Goal: Communication & Community: Answer question/provide support

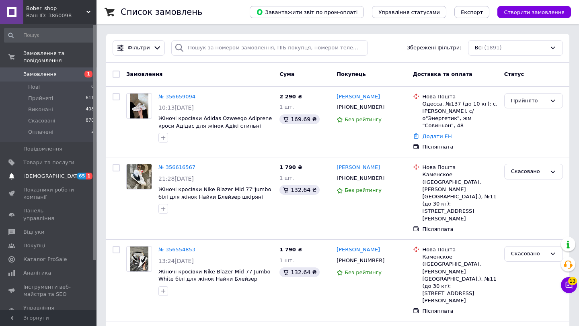
click at [28, 180] on link "[DEMOGRAPHIC_DATA] 65 1" at bounding box center [49, 177] width 99 height 14
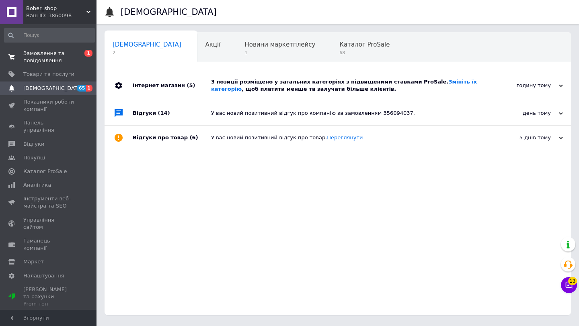
click at [37, 53] on span "Замовлення та повідомлення" at bounding box center [48, 57] width 51 height 14
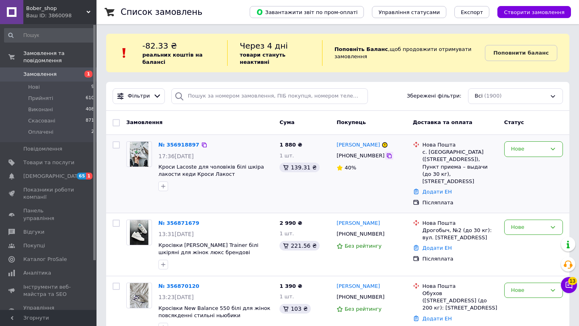
click at [386, 158] on icon at bounding box center [389, 156] width 6 height 6
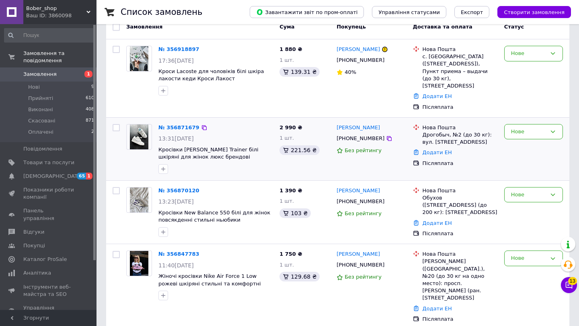
scroll to position [107, 0]
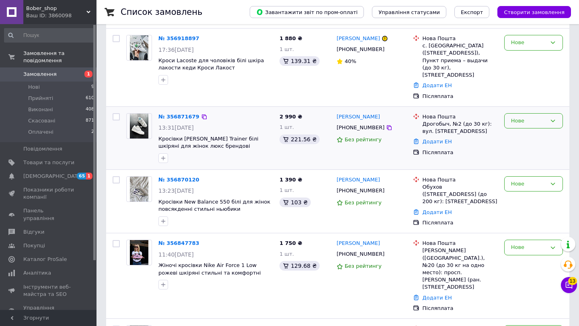
click at [529, 117] on div "Нове" at bounding box center [528, 121] width 35 height 8
click at [529, 130] on li "Прийнято" at bounding box center [534, 137] width 58 height 15
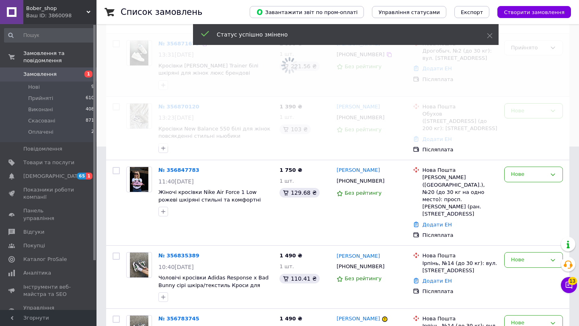
scroll to position [272, 0]
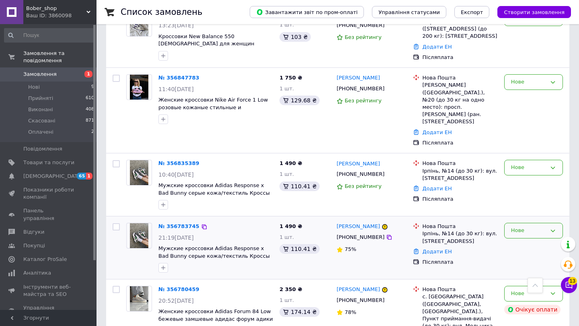
click at [538, 227] on div "Нове" at bounding box center [528, 231] width 35 height 8
click at [526, 270] on li "Скасовано" at bounding box center [534, 277] width 58 height 15
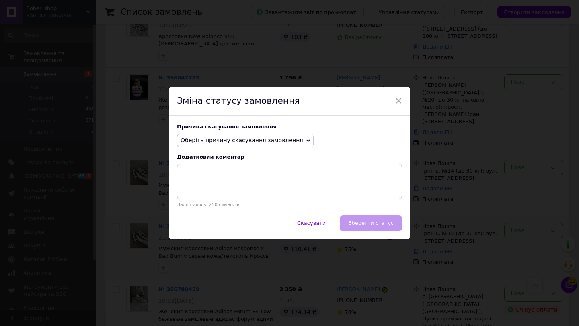
click at [231, 144] on span "Оберіть причину скасування замовлення" at bounding box center [242, 140] width 123 height 6
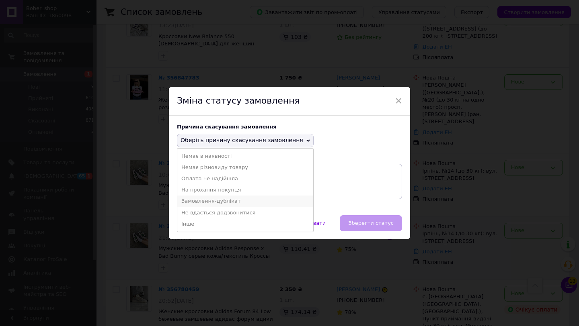
click at [222, 202] on li "Замовлення-дублікат" at bounding box center [245, 201] width 136 height 11
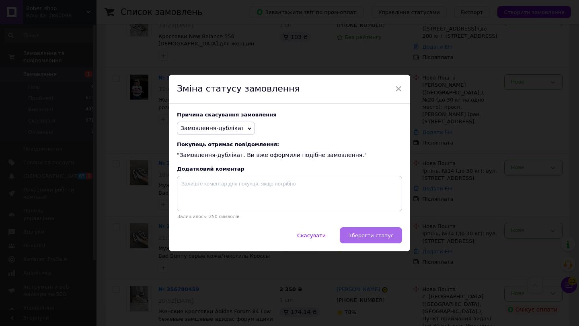
click at [347, 236] on button "Зберегти статус" at bounding box center [371, 236] width 62 height 16
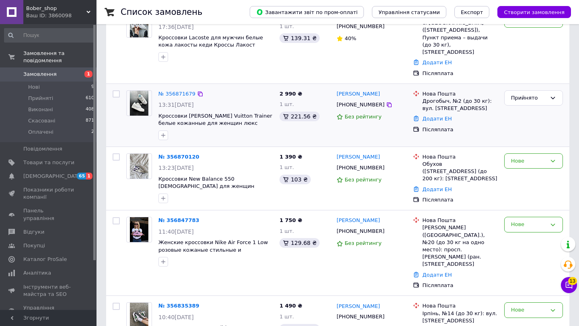
scroll to position [157, 0]
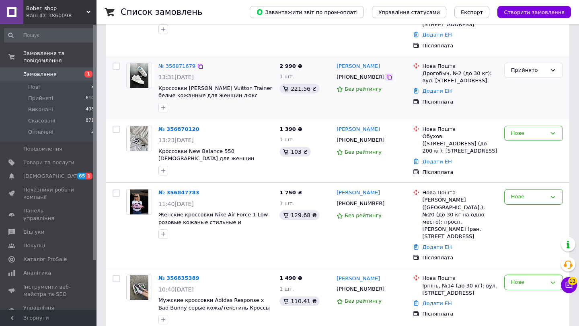
click at [387, 75] on icon at bounding box center [389, 77] width 5 height 5
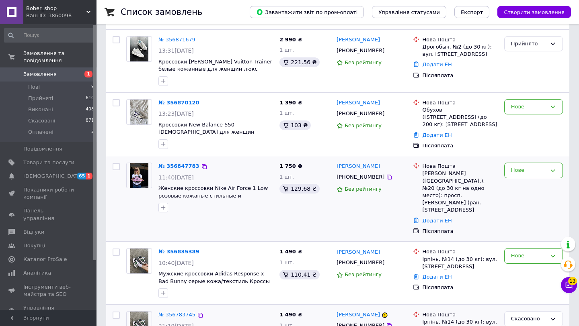
scroll to position [218, 0]
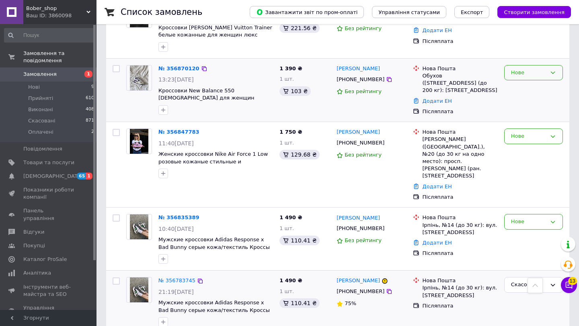
click at [544, 69] on div "Нове" at bounding box center [528, 73] width 35 height 8
click at [542, 82] on li "Прийнято" at bounding box center [534, 89] width 58 height 15
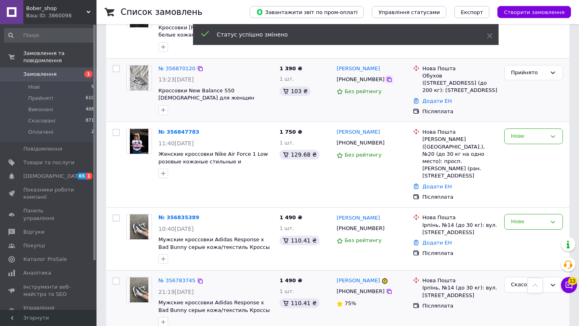
click at [386, 76] on icon at bounding box center [389, 79] width 6 height 6
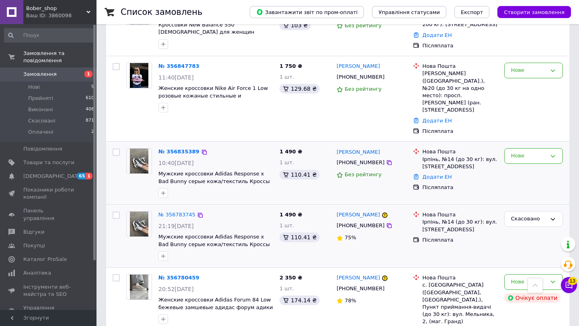
scroll to position [297, 0]
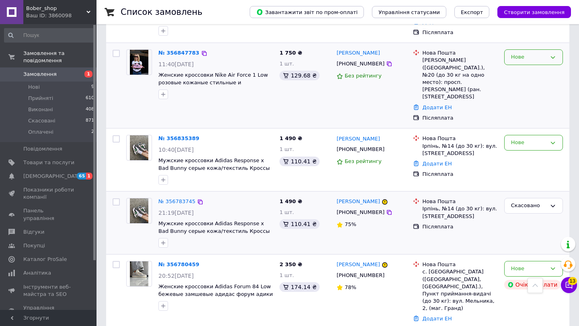
click at [561, 49] on div "Нове" at bounding box center [533, 57] width 59 height 16
click at [526, 67] on li "Прийнято" at bounding box center [534, 74] width 58 height 15
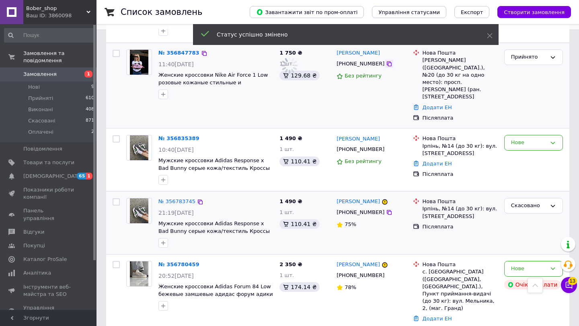
click at [386, 61] on icon at bounding box center [389, 64] width 6 height 6
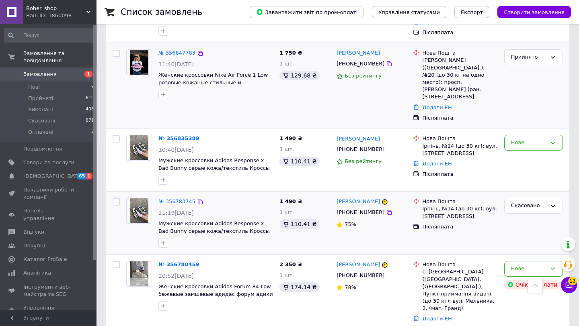
click at [133, 86] on div at bounding box center [139, 74] width 32 height 56
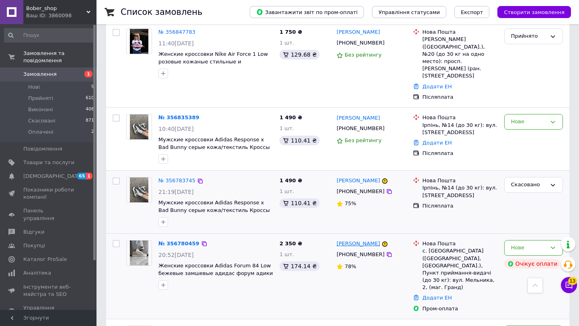
scroll to position [337, 0]
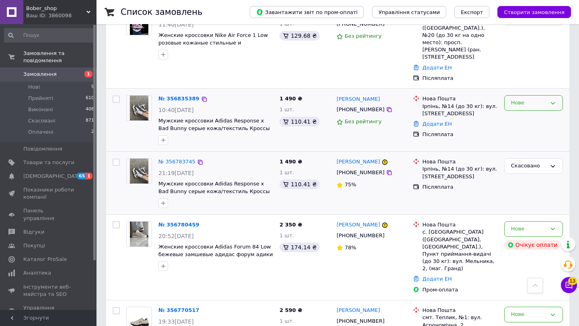
click at [520, 99] on div "Нове" at bounding box center [528, 103] width 35 height 8
click at [520, 113] on li "Прийнято" at bounding box center [534, 120] width 58 height 15
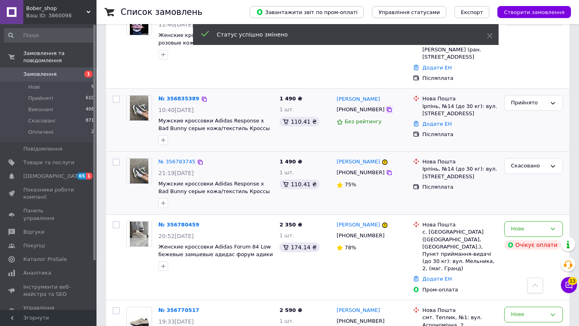
click at [387, 107] on icon at bounding box center [389, 109] width 5 height 5
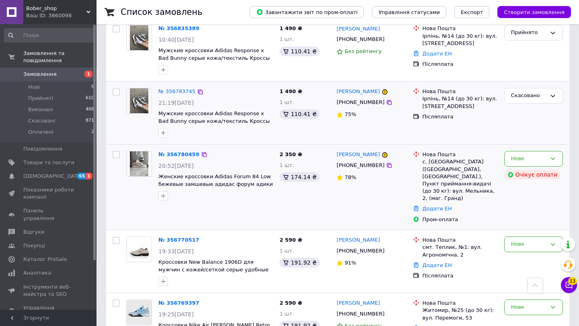
scroll to position [425, 0]
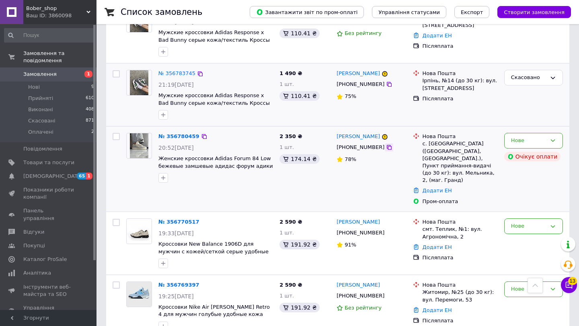
click at [386, 144] on icon at bounding box center [389, 147] width 6 height 6
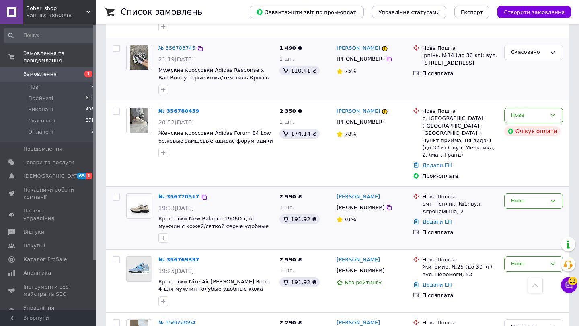
scroll to position [501, 0]
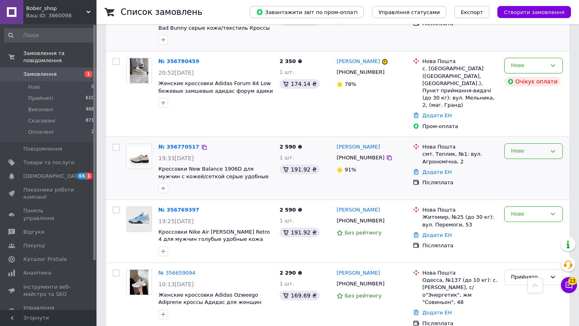
click at [520, 144] on div "Нове" at bounding box center [533, 152] width 59 height 16
click at [520, 161] on li "Прийнято" at bounding box center [534, 168] width 58 height 15
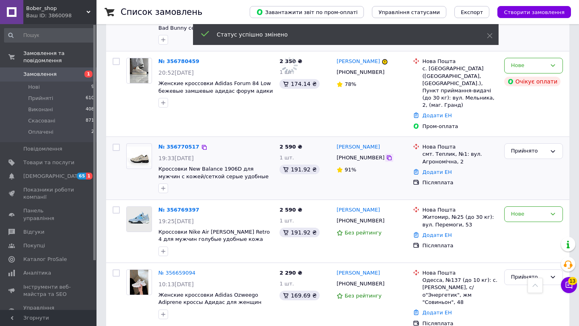
click at [386, 155] on icon at bounding box center [389, 158] width 6 height 6
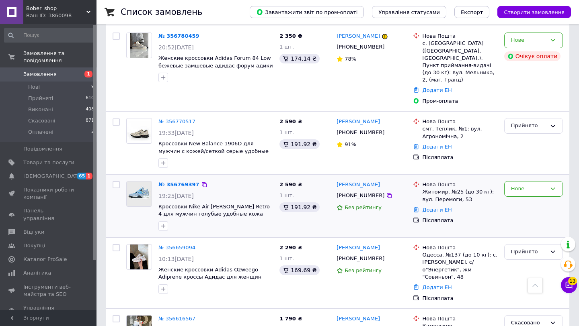
scroll to position [564, 0]
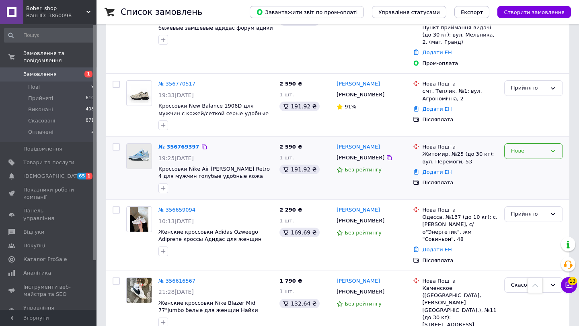
click at [536, 147] on div "Нове" at bounding box center [528, 151] width 35 height 8
click at [536, 140] on div "[GEOGRAPHIC_DATA] Скасовано Оплачено" at bounding box center [533, 168] width 65 height 56
click at [529, 147] on div "Нове" at bounding box center [528, 151] width 35 height 8
click at [529, 161] on li "Прийнято" at bounding box center [534, 168] width 58 height 15
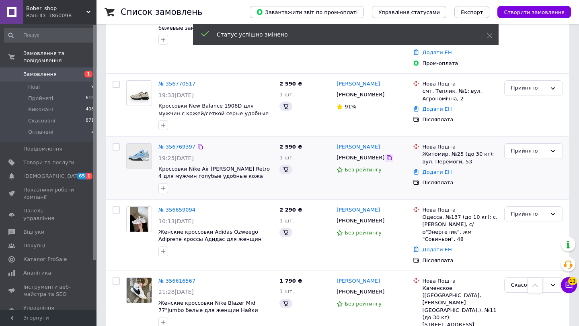
click at [386, 155] on icon at bounding box center [389, 158] width 6 height 6
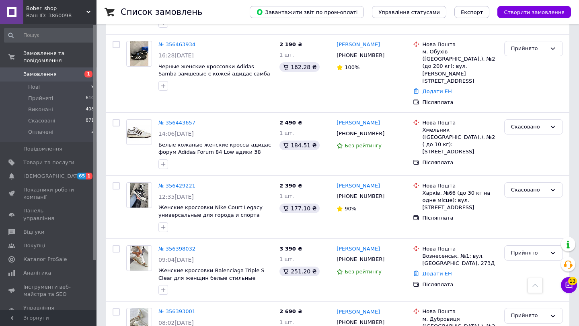
scroll to position [1179, 0]
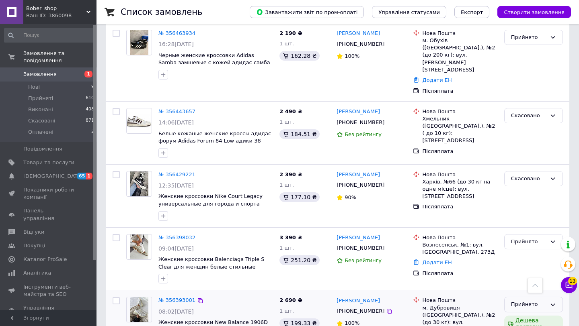
click at [538, 301] on div "Прийнято" at bounding box center [528, 305] width 35 height 8
click at [533, 314] on li "Виконано" at bounding box center [534, 321] width 58 height 15
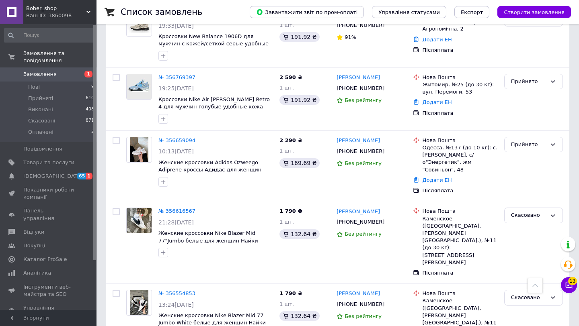
scroll to position [703, 0]
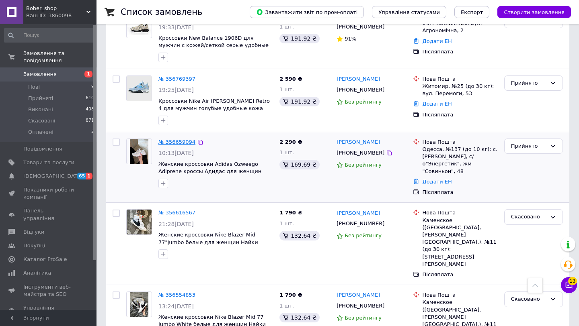
click at [176, 139] on link "№ 356659094" at bounding box center [176, 142] width 37 height 6
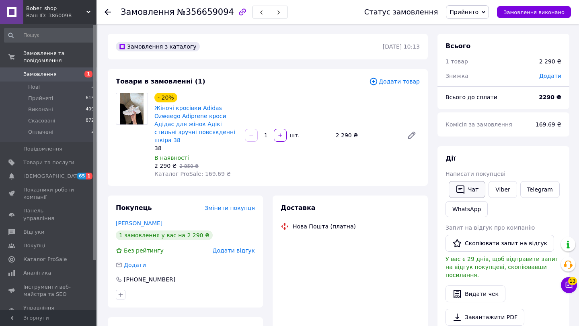
click at [460, 193] on icon "button" at bounding box center [461, 190] width 10 height 10
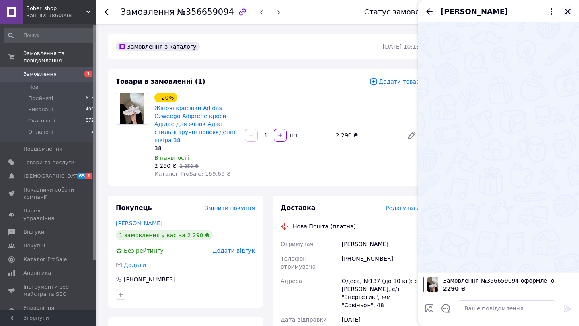
click at [568, 7] on button "Закрити" at bounding box center [568, 12] width 10 height 10
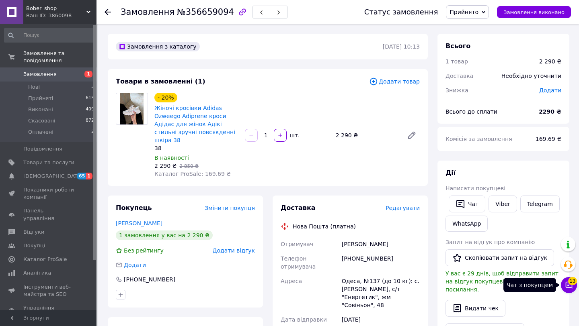
click at [569, 286] on icon at bounding box center [569, 285] width 8 height 8
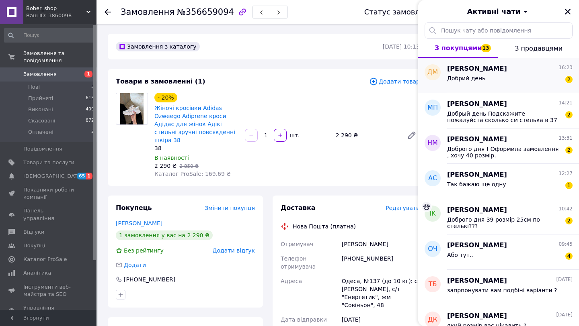
click at [469, 77] on span "Добрий день" at bounding box center [466, 78] width 38 height 6
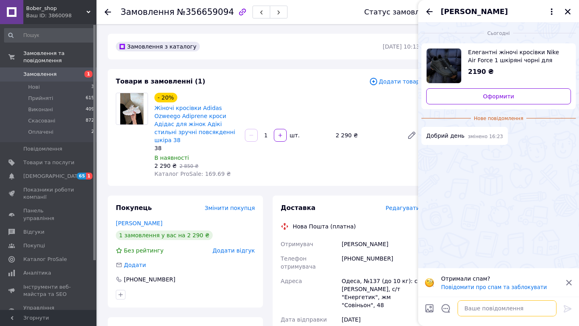
click at [487, 314] on textarea at bounding box center [507, 309] width 99 height 16
type textarea "вітаю"
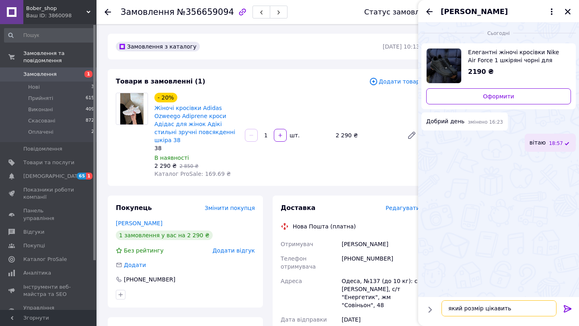
type textarea "який розмір цікавить ?"
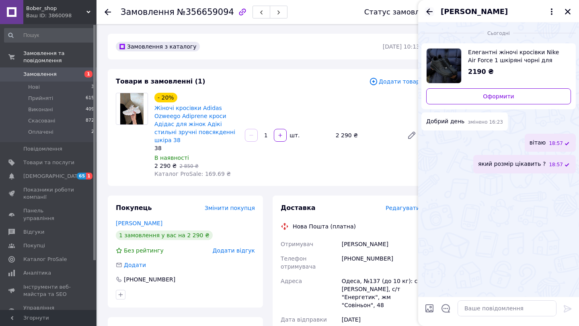
click at [427, 12] on icon "Назад" at bounding box center [429, 11] width 6 height 6
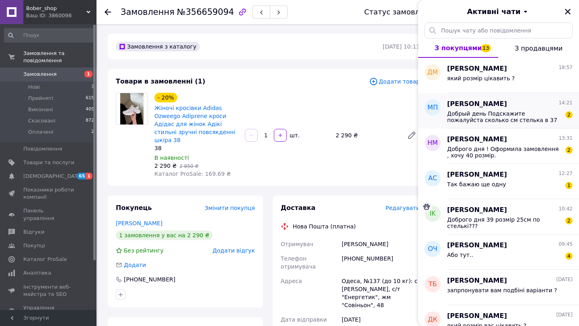
click at [502, 119] on span "Добрый день Подскажите пожалуйста сколько см стелька в 37 размере? [GEOGRAPHIC_…" at bounding box center [504, 117] width 114 height 13
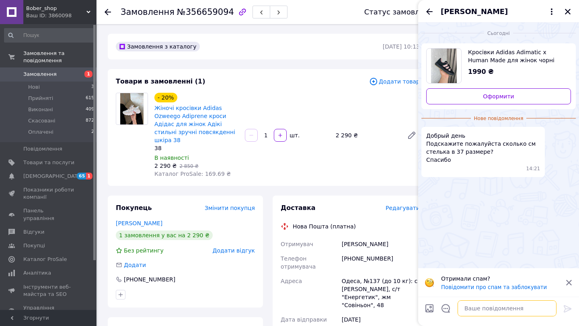
click at [499, 312] on textarea at bounding box center [507, 309] width 99 height 16
type textarea "вітаю"
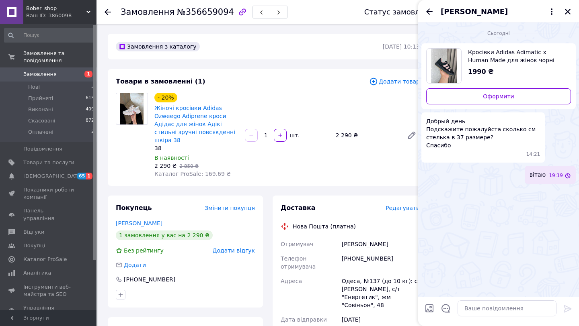
click at [445, 60] on img "Переглянути товар" at bounding box center [444, 66] width 26 height 35
click at [481, 307] on textarea at bounding box center [507, 309] width 99 height 16
type textarea "37-23,5"
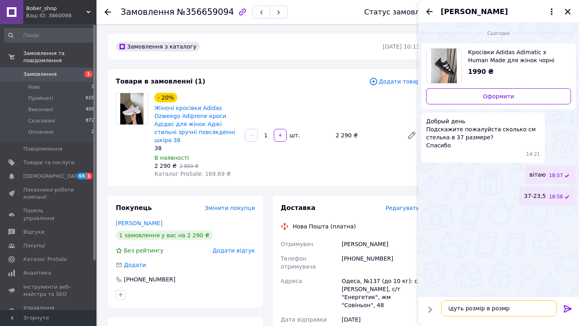
type textarea "ідуть розмір в розмр"
type textarea "бажаєте замовити ?"
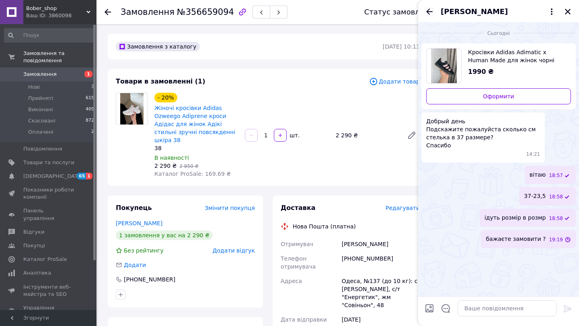
click at [430, 10] on icon "Назад" at bounding box center [430, 12] width 10 height 10
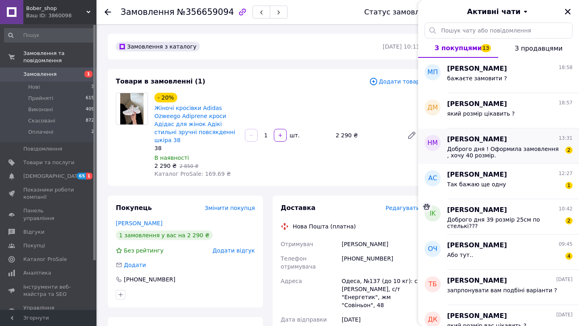
click at [507, 150] on span "Доброго дня ! Оформила замовлення , хочу 40 розмір." at bounding box center [504, 152] width 114 height 13
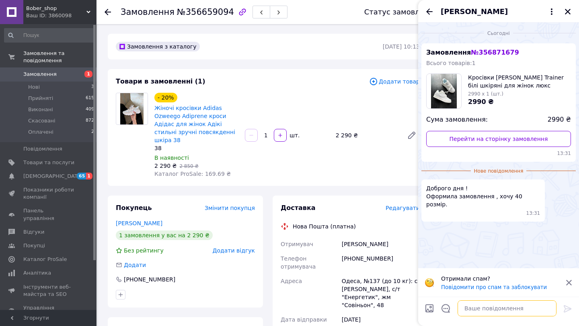
click at [484, 313] on textarea at bounding box center [507, 309] width 99 height 16
type textarea "вітаю"
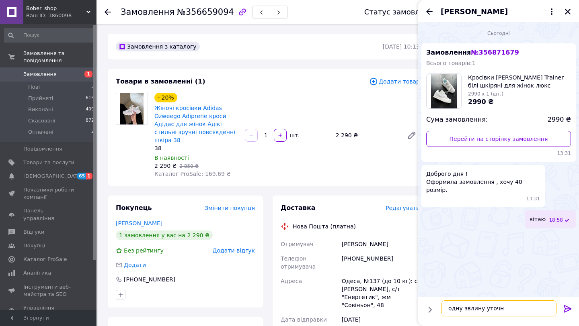
type textarea "одну звлину уточню"
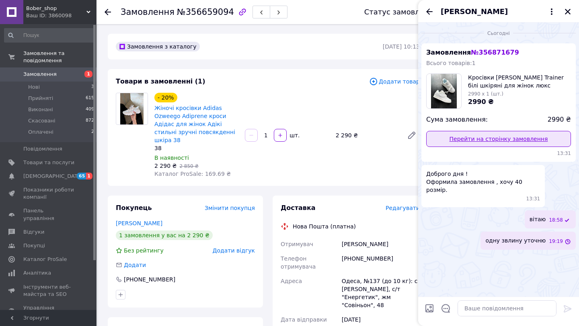
click at [479, 139] on link "Перейти на сторінку замовлення" at bounding box center [498, 139] width 145 height 16
